Goal: Complete application form: Complete application form

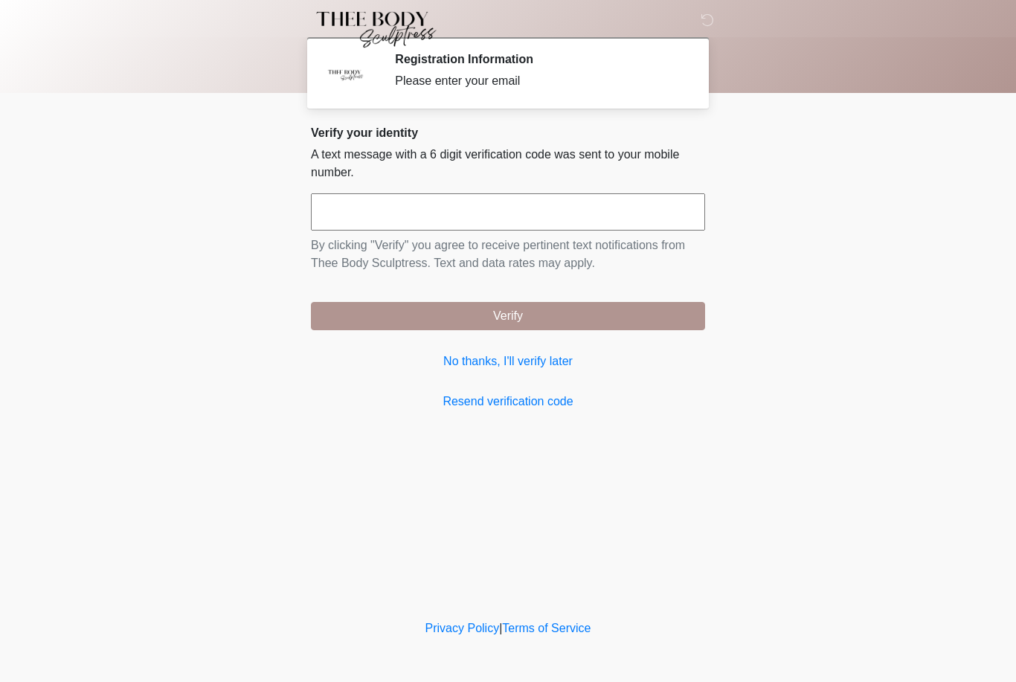
click at [369, 204] on input "text" at bounding box center [508, 211] width 394 height 37
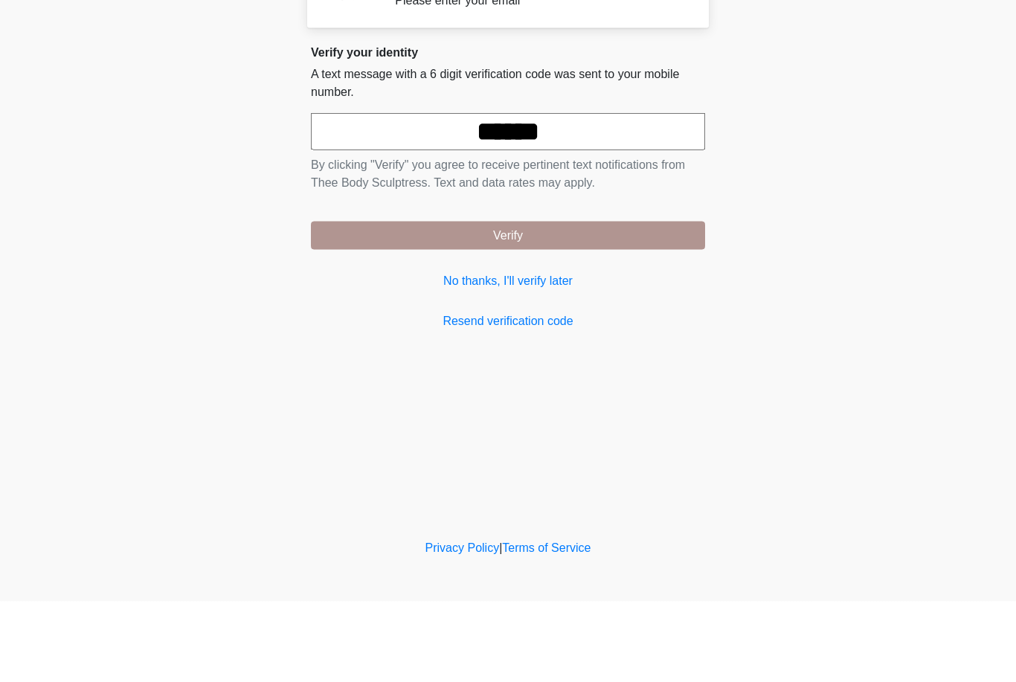
type input "******"
click at [512, 302] on button "Verify" at bounding box center [508, 316] width 394 height 28
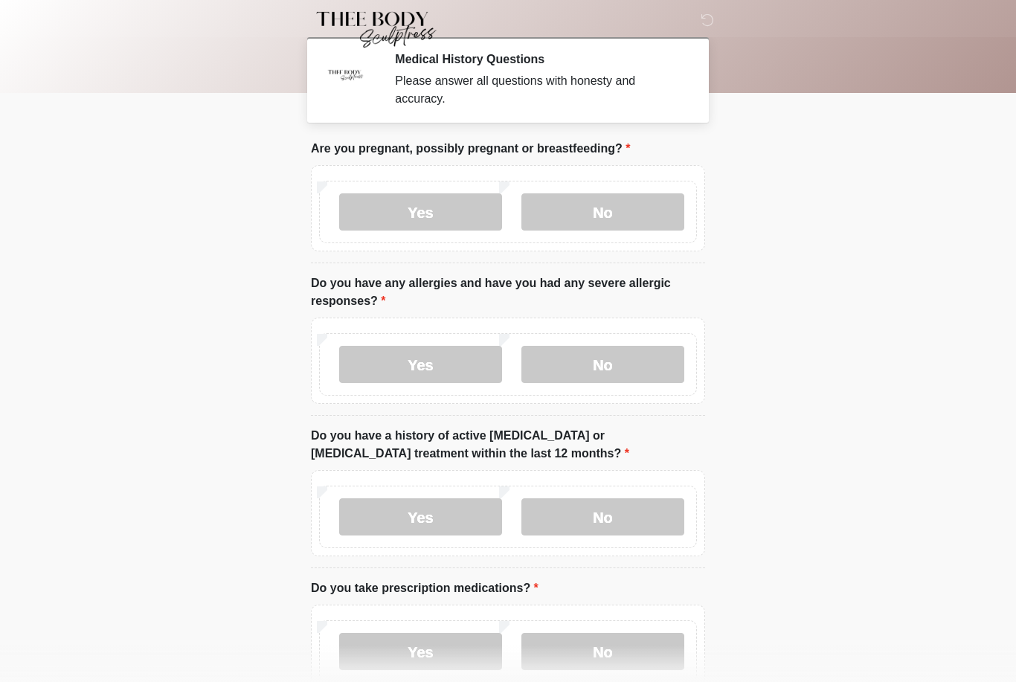
click at [608, 209] on label "No" at bounding box center [602, 211] width 163 height 37
click at [585, 370] on label "No" at bounding box center [602, 364] width 163 height 37
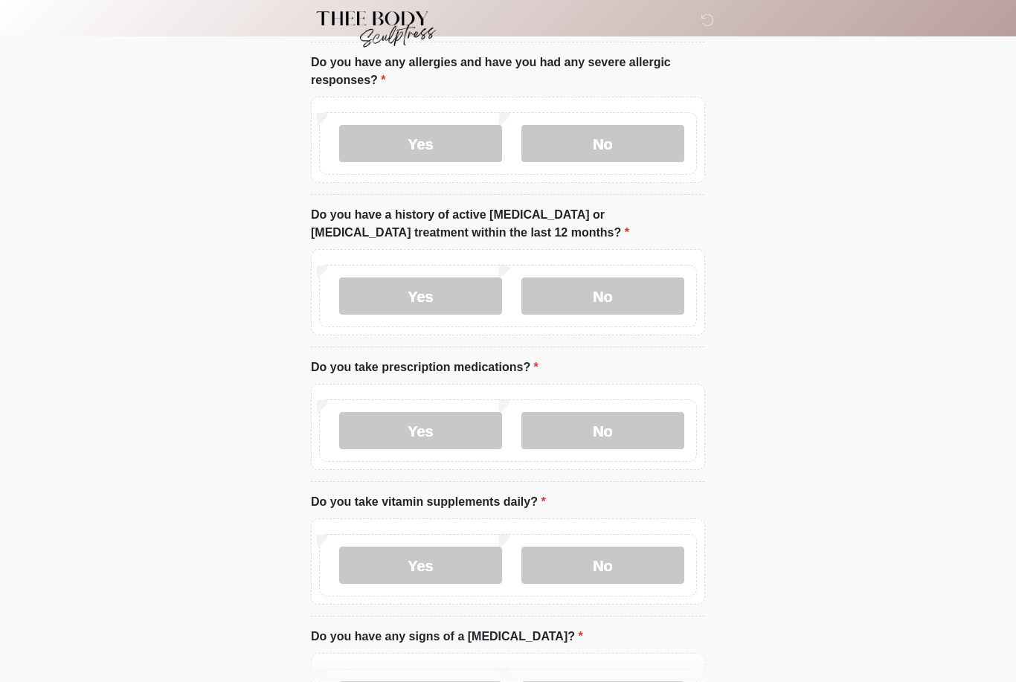
scroll to position [220, 0]
click at [607, 303] on label "No" at bounding box center [602, 296] width 163 height 37
click at [582, 434] on label "No" at bounding box center [602, 431] width 163 height 37
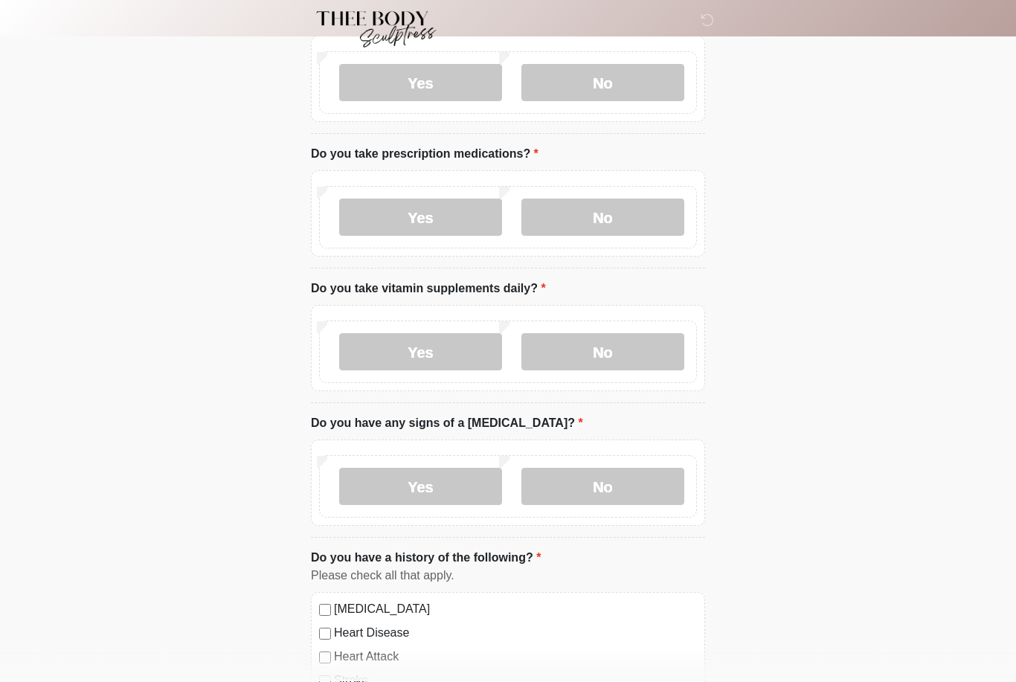
scroll to position [436, 0]
click at [603, 354] on label "No" at bounding box center [602, 350] width 163 height 37
click at [596, 484] on label "No" at bounding box center [602, 484] width 163 height 37
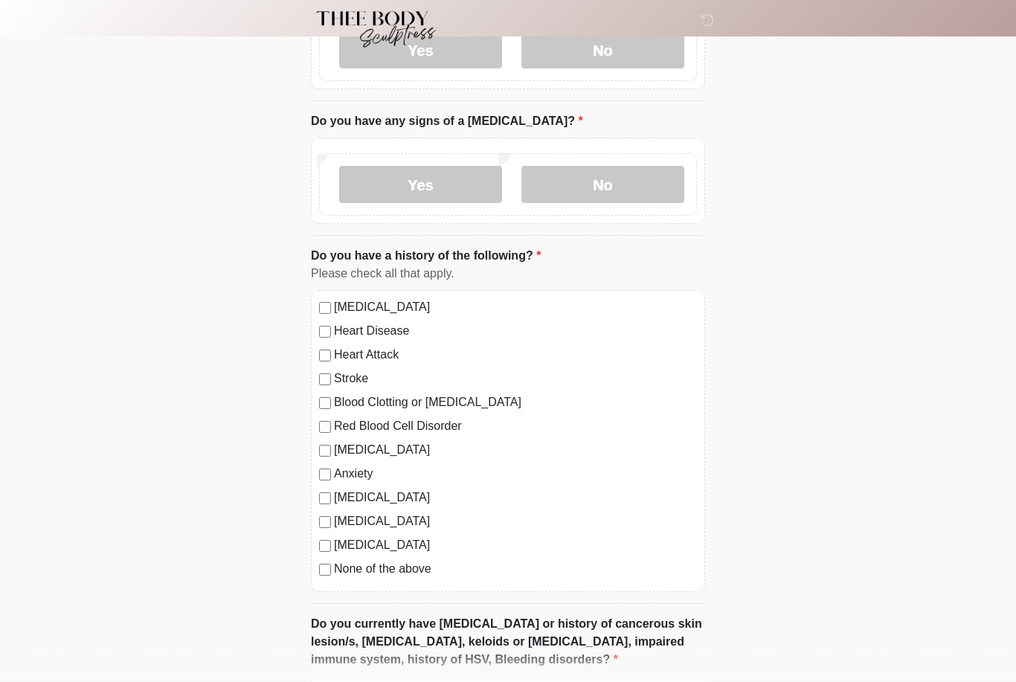
scroll to position [736, 0]
click at [326, 581] on div "[MEDICAL_DATA] Heart Disease Heart Attack Stroke Blood Clotting or [MEDICAL_DAT…" at bounding box center [508, 441] width 394 height 302
click at [340, 570] on label "None of the above" at bounding box center [515, 569] width 363 height 18
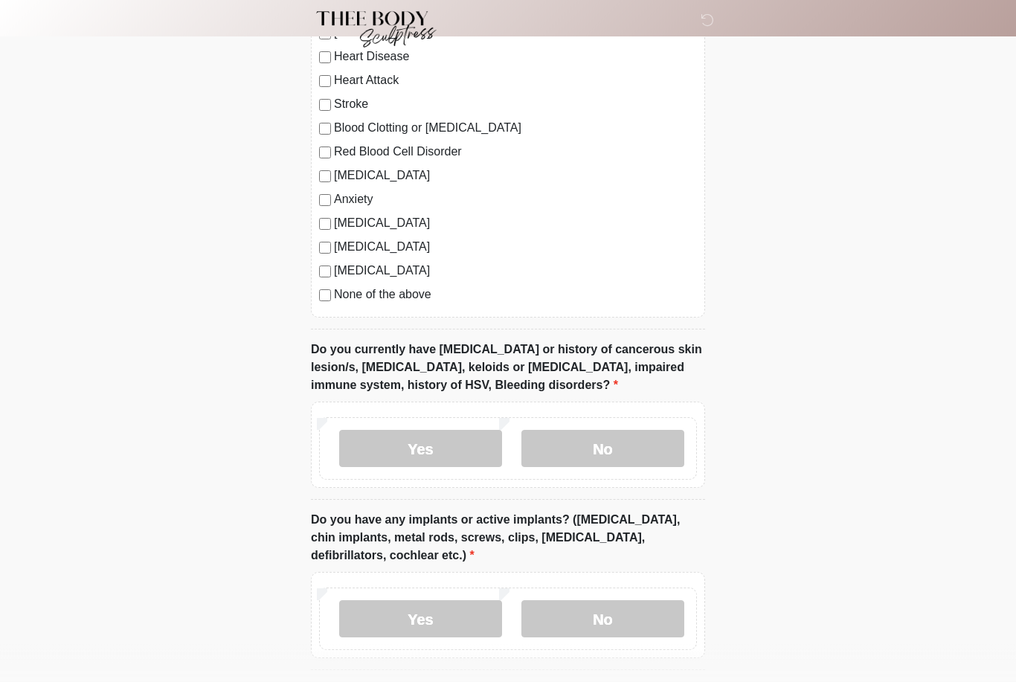
scroll to position [1018, 0]
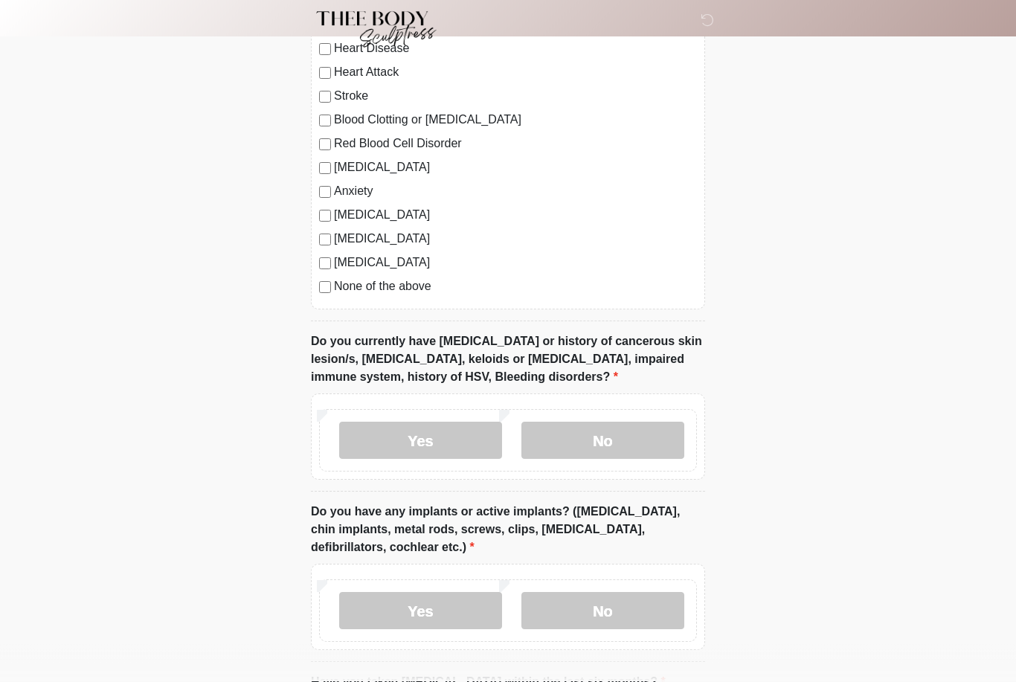
click at [590, 439] on label "No" at bounding box center [602, 440] width 163 height 37
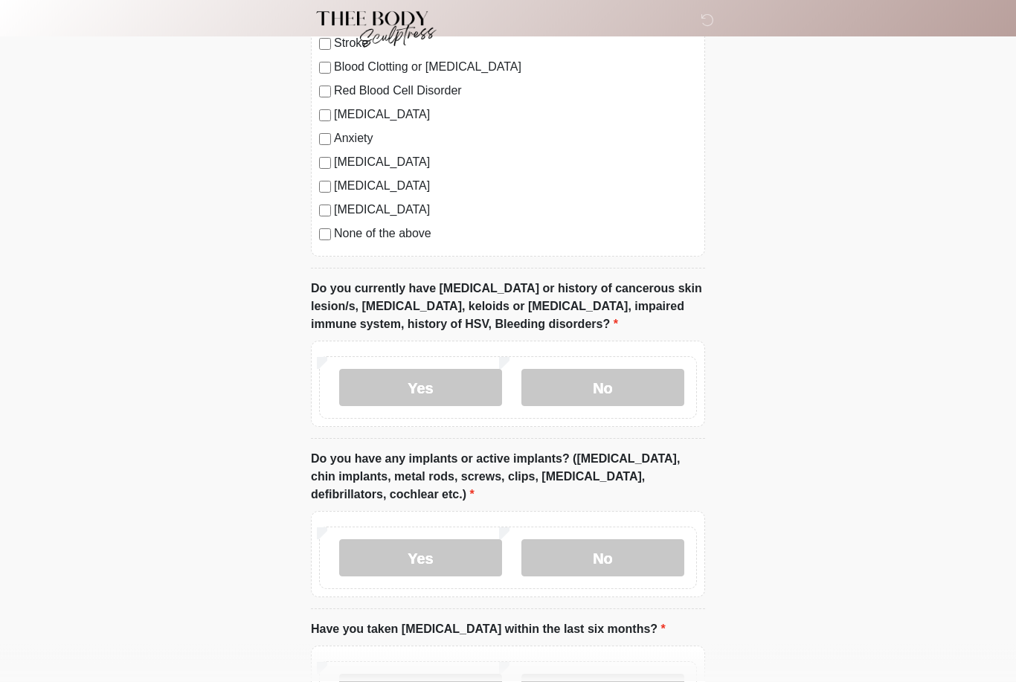
scroll to position [1202, 0]
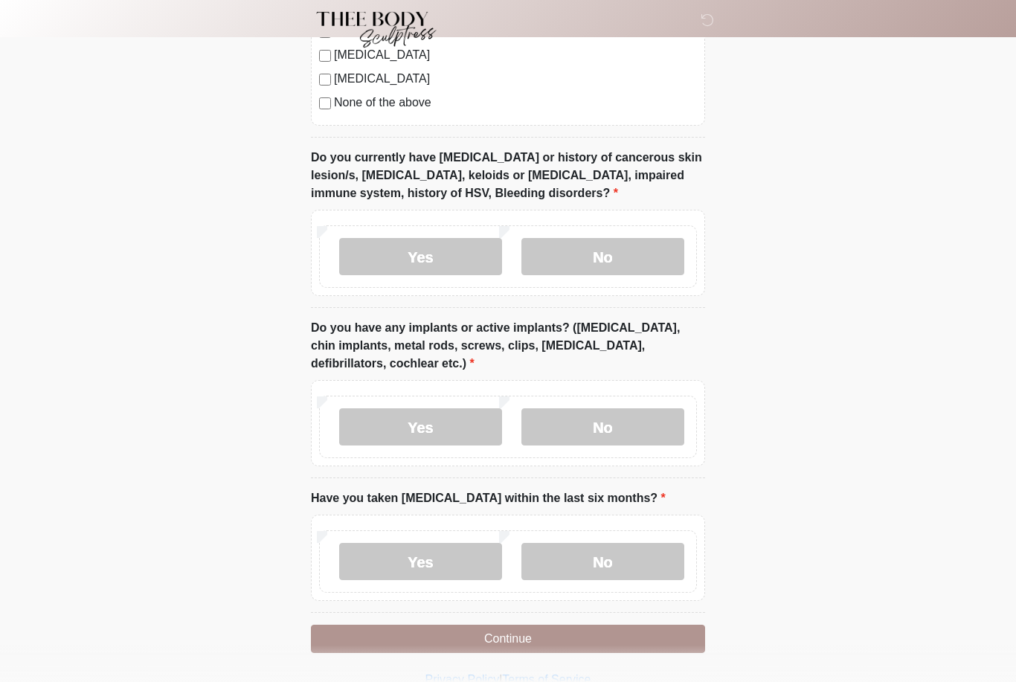
click at [410, 420] on label "Yes" at bounding box center [420, 426] width 163 height 37
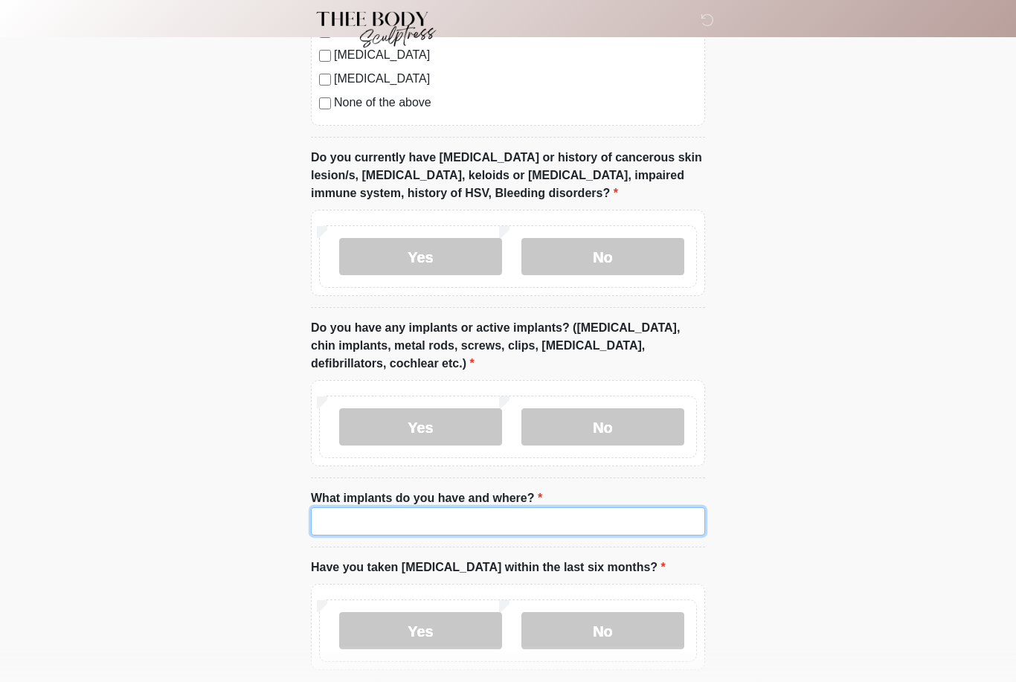
click at [350, 518] on input "What implants do you have and where?" at bounding box center [508, 521] width 394 height 28
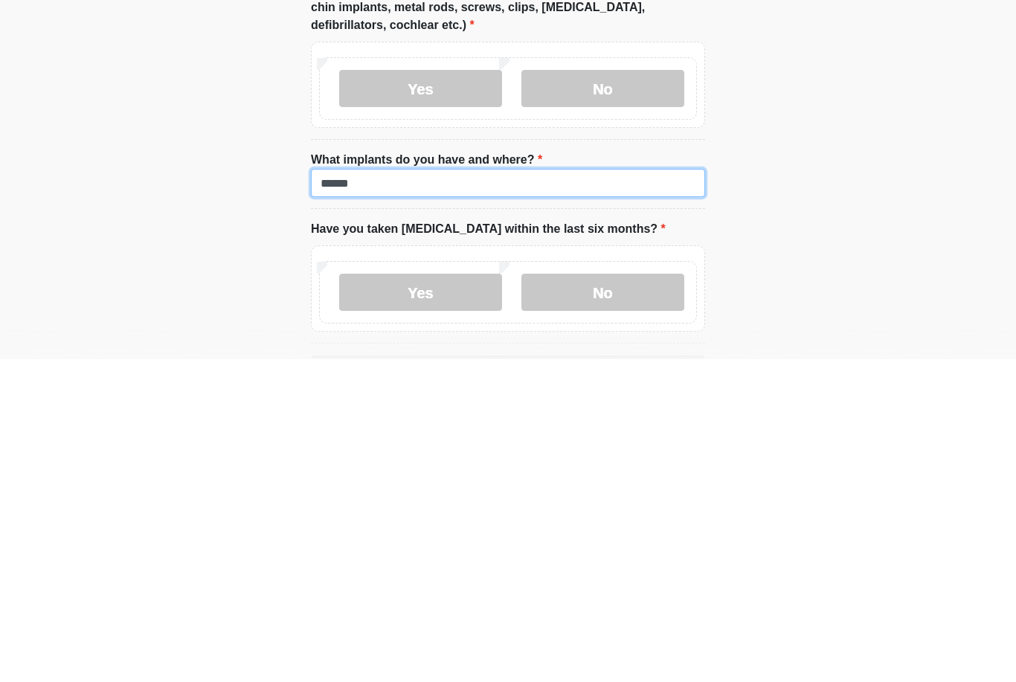
type input "******"
click at [593, 596] on label "No" at bounding box center [602, 614] width 163 height 37
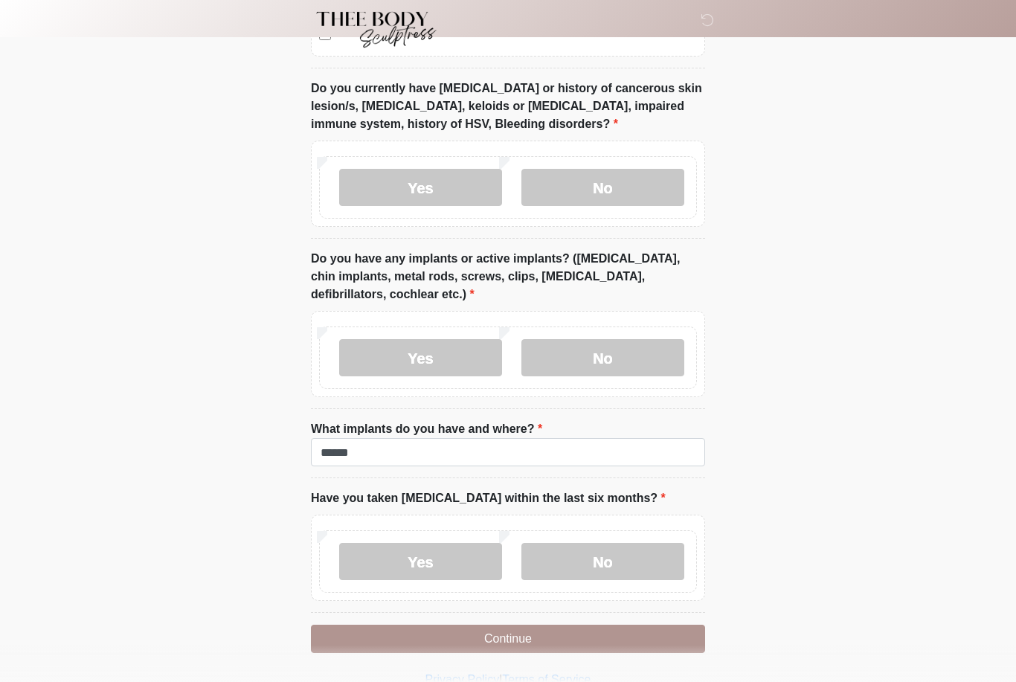
click at [495, 635] on button "Continue" at bounding box center [508, 639] width 394 height 28
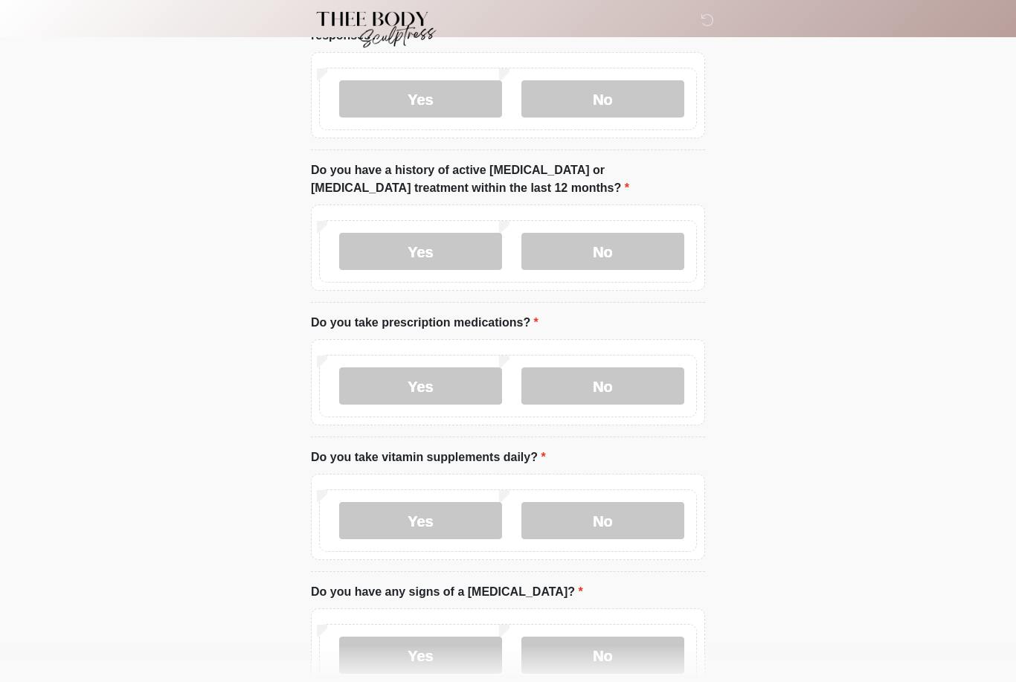
scroll to position [0, 0]
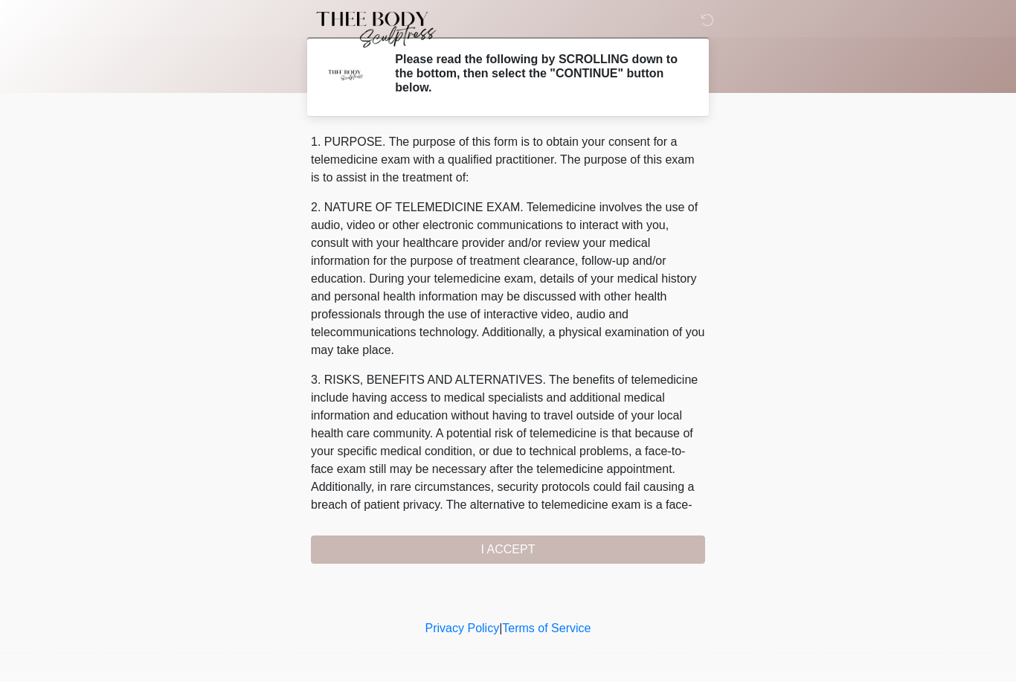
click at [510, 552] on div "1. PURPOSE. The purpose of this form is to obtain your consent for a telemedici…" at bounding box center [508, 348] width 394 height 431
click at [508, 550] on div "1. PURPOSE. The purpose of this form is to obtain your consent for a telemedici…" at bounding box center [508, 348] width 394 height 431
click at [503, 552] on div "1. PURPOSE. The purpose of this form is to obtain your consent for a telemedici…" at bounding box center [508, 348] width 394 height 431
click at [499, 551] on div "1. PURPOSE. The purpose of this form is to obtain your consent for a telemedici…" at bounding box center [508, 348] width 394 height 431
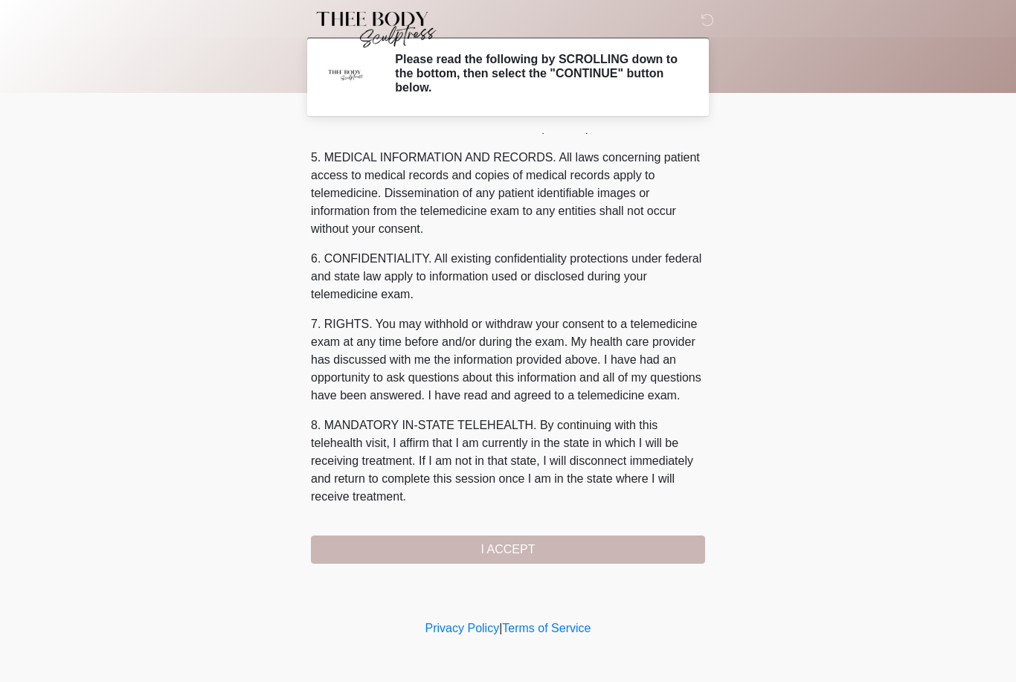
scroll to position [478, 0]
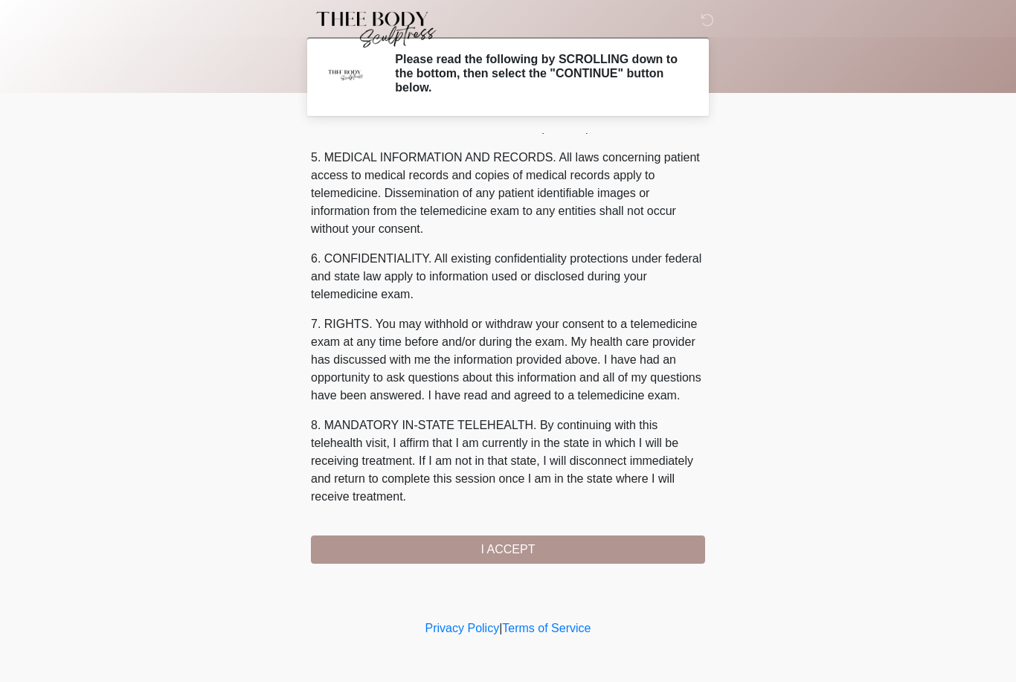
click at [500, 552] on button "I ACCEPT" at bounding box center [508, 549] width 394 height 28
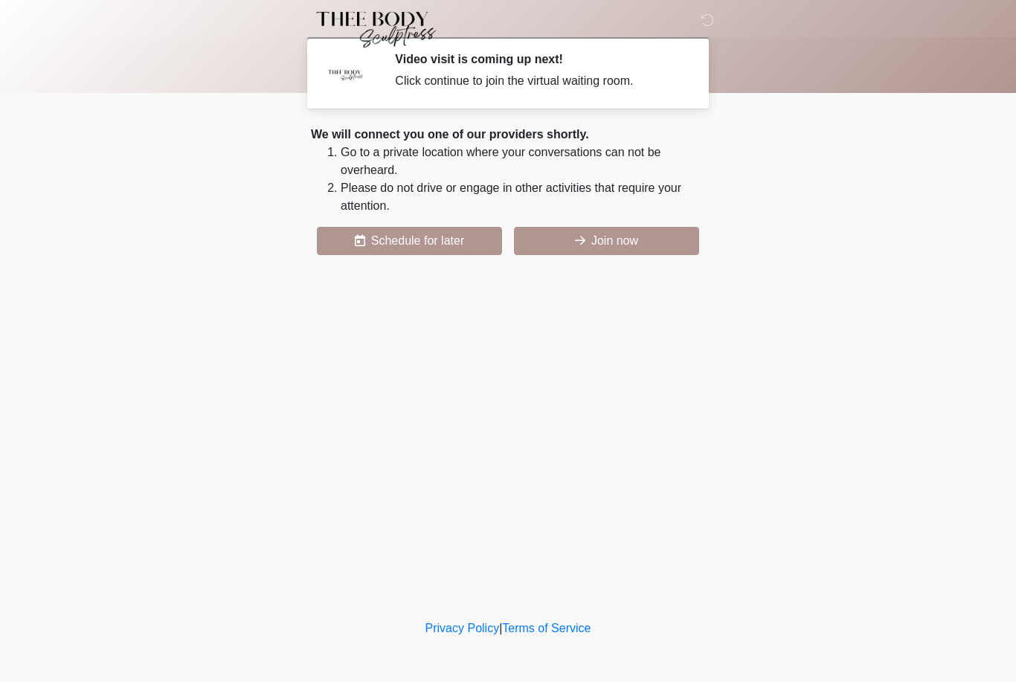
click at [605, 243] on button "Join now" at bounding box center [606, 241] width 185 height 28
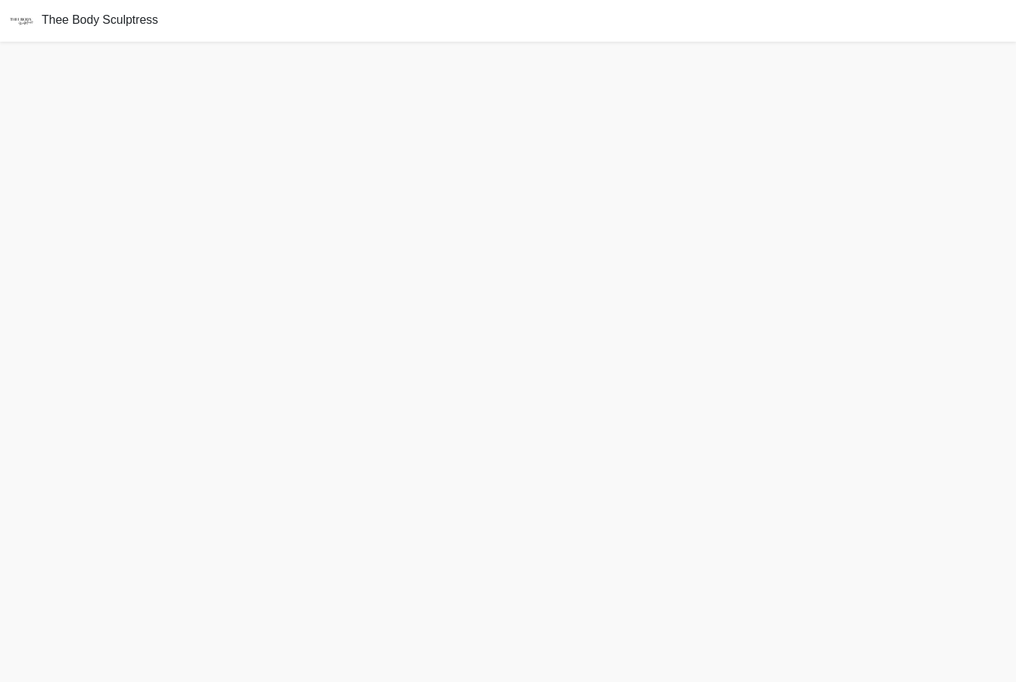
scroll to position [4, 0]
